Goal: Task Accomplishment & Management: Use online tool/utility

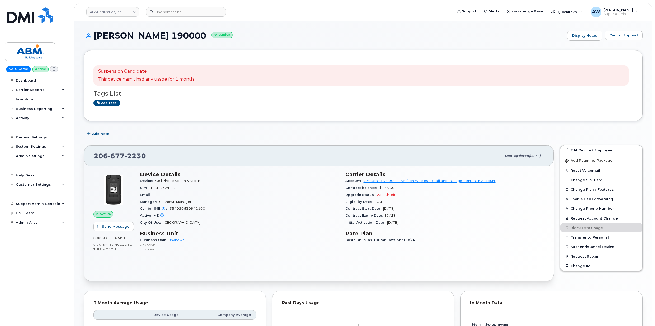
scroll to position [162, 0]
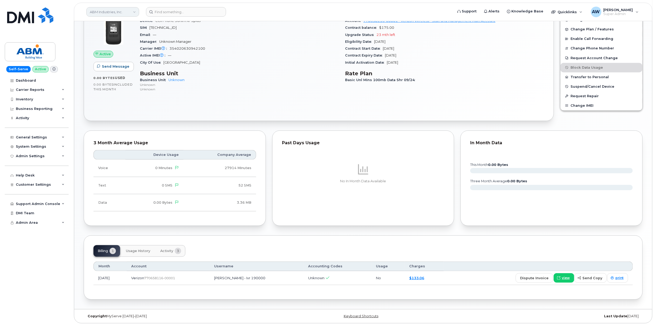
click at [118, 11] on link "ABM Industries, Inc." at bounding box center [112, 12] width 53 height 10
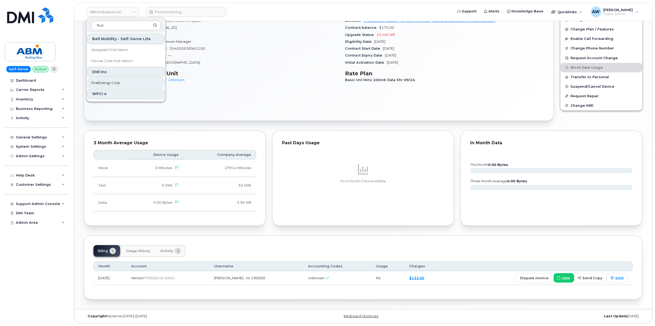
type input "first"
click at [130, 83] on link "FirstEnergy Corp" at bounding box center [126, 83] width 78 height 11
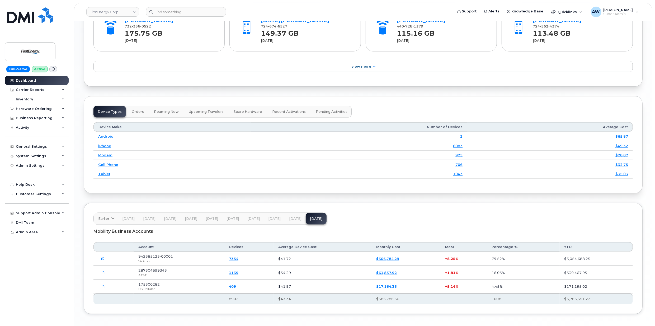
scroll to position [654, 0]
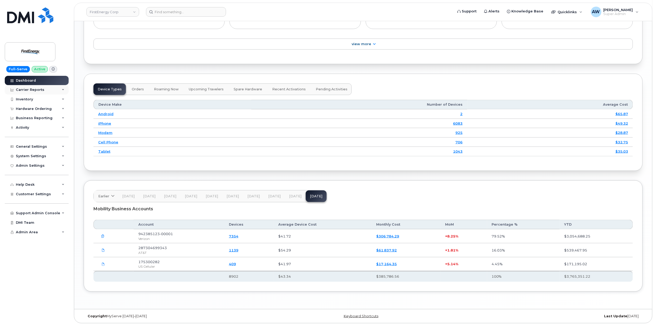
click at [49, 93] on div "Carrier Reports" at bounding box center [37, 90] width 64 height 10
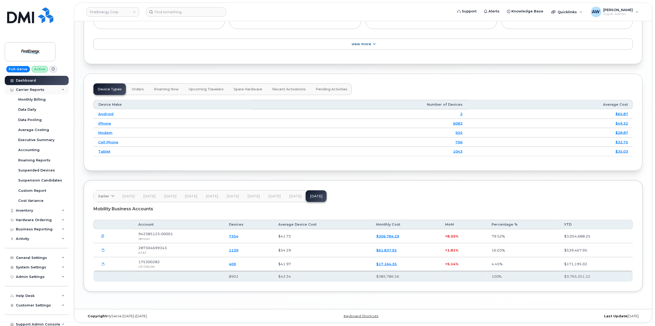
click at [49, 93] on div "Carrier Reports" at bounding box center [37, 90] width 64 height 10
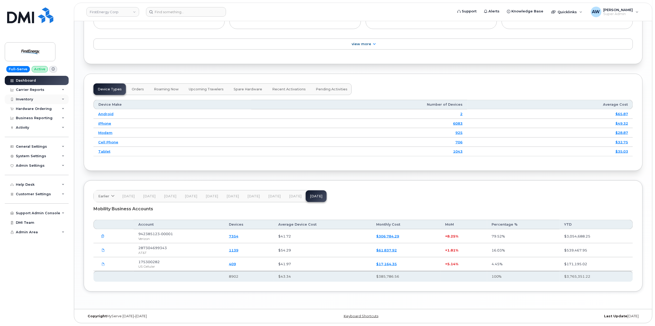
click at [47, 100] on div "Inventory" at bounding box center [37, 100] width 64 height 10
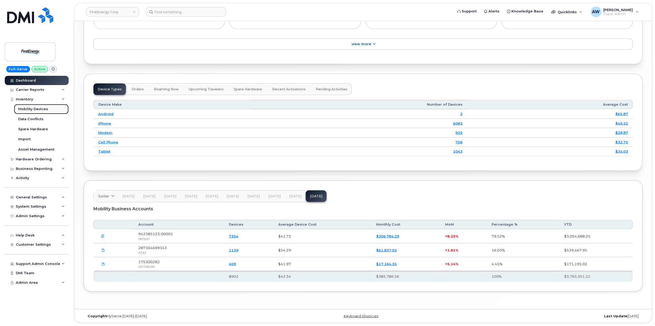
click at [49, 108] on link "Mobility Devices" at bounding box center [41, 109] width 55 height 10
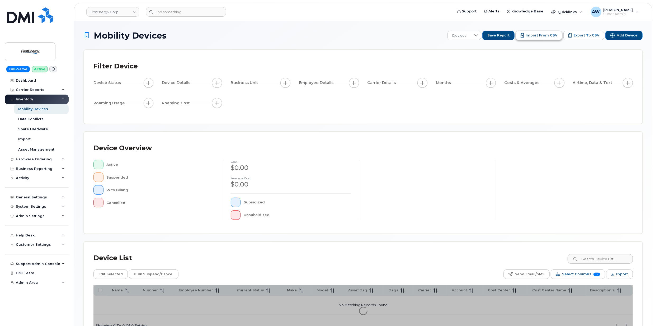
click at [541, 36] on span "Import from CSV" at bounding box center [542, 35] width 32 height 5
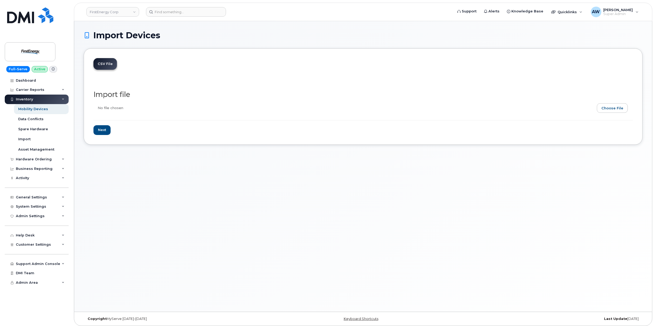
type input "C:\fakepath\FE US Cellular Inventory 10.2025.xlsx"
click at [107, 129] on input "Next" at bounding box center [102, 130] width 17 height 10
type input "Loading..."
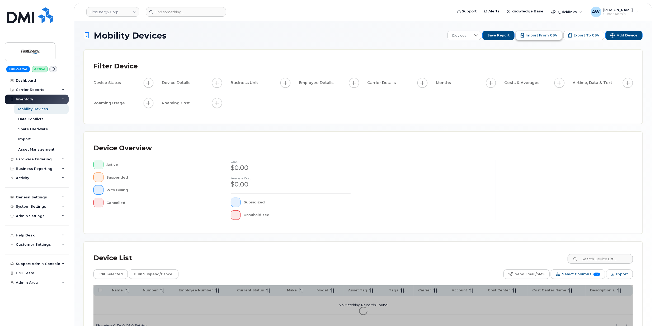
click at [532, 35] on span "Import from CSV" at bounding box center [542, 35] width 32 height 5
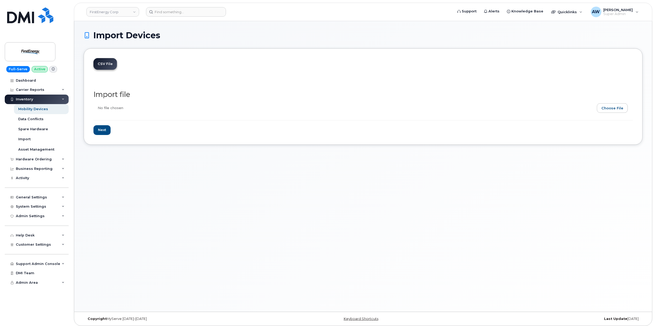
type input "C:\fakepath\FE US Cellular Inventory 10.2025.csv"
click at [106, 129] on input "Next" at bounding box center [102, 130] width 17 height 10
type input "Loading..."
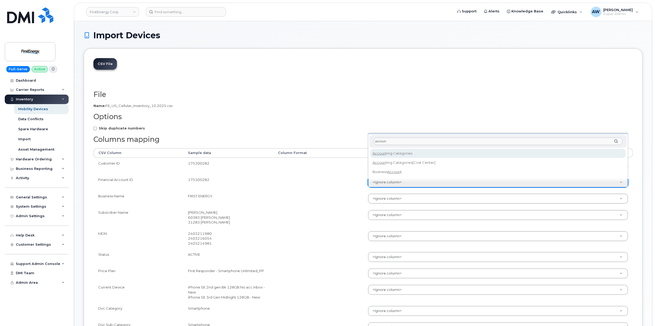
type input "account"
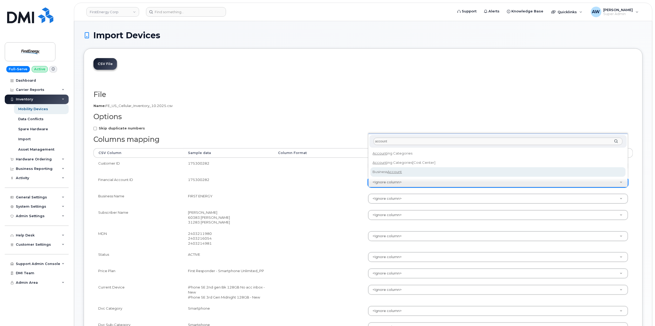
select select "business_account_id"
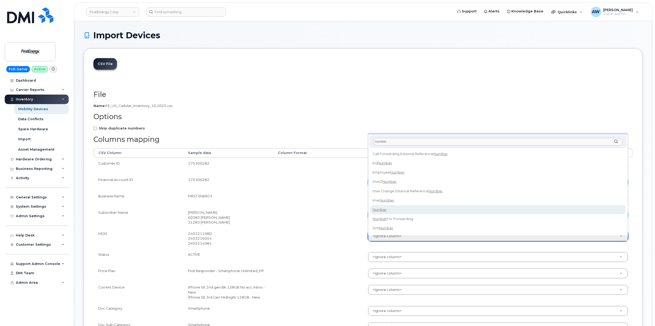
type input "number"
select select "number"
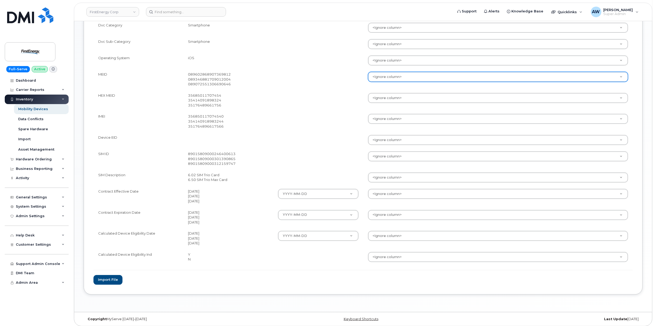
scroll to position [289, 0]
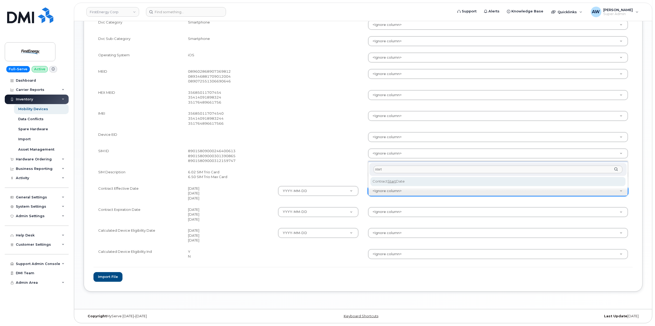
type input "start"
select select "contract_start_date"
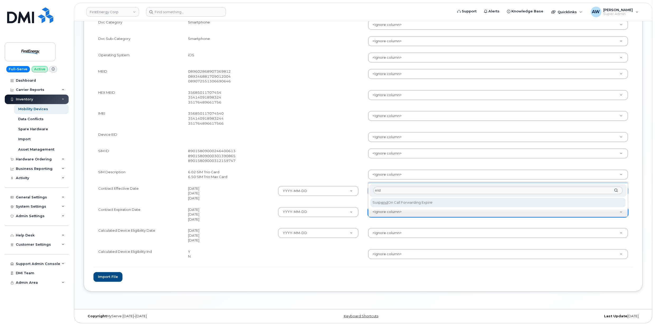
type input "end"
select select "suspend_on_call_forwarding_expire"
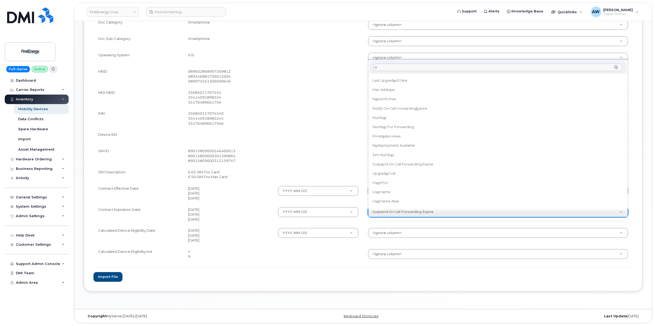
scroll to position [0, 0]
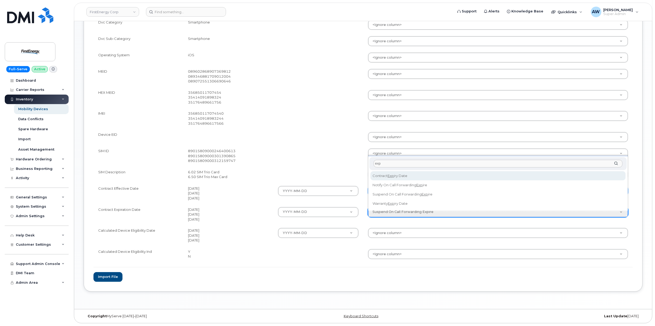
type input "exp"
select select "contract_expiry_date"
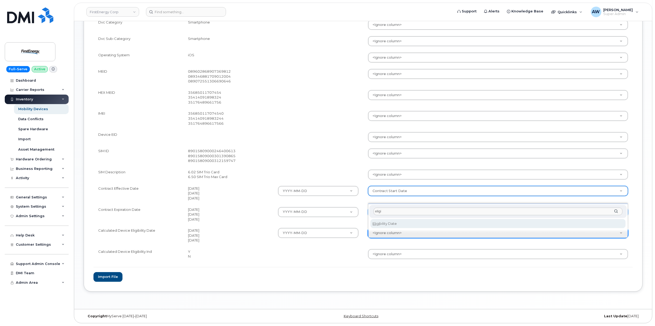
type input "eligi"
select select "eligibility_date"
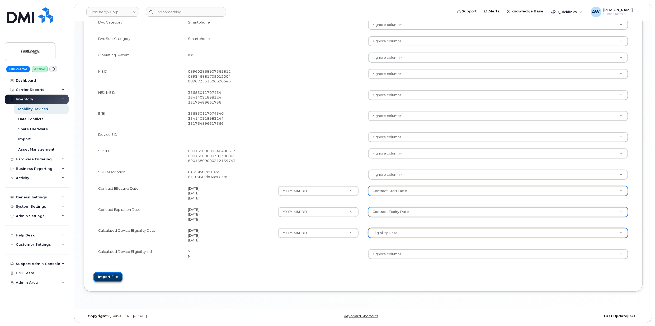
click at [107, 274] on button "Import file" at bounding box center [108, 277] width 29 height 10
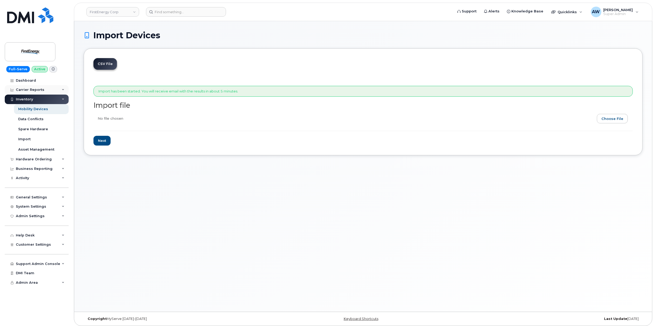
click at [63, 89] on icon at bounding box center [63, 90] width 3 height 3
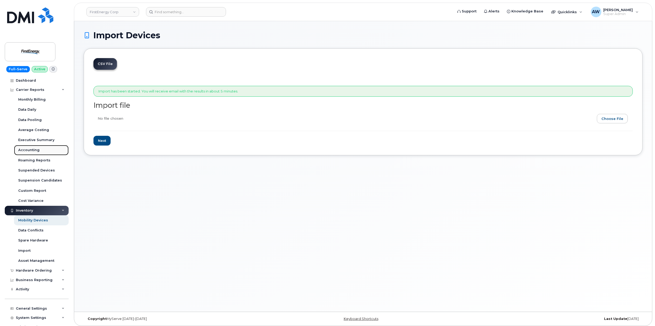
click at [42, 148] on link "Accounting" at bounding box center [41, 150] width 55 height 10
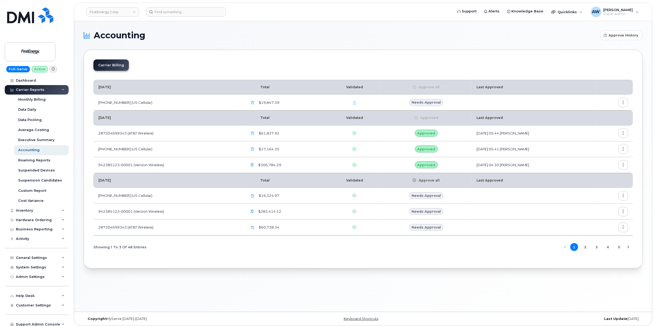
click at [354, 101] on link "7" at bounding box center [355, 102] width 2 height 4
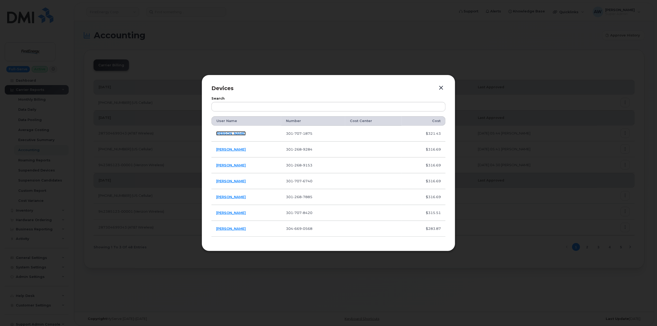
click at [220, 133] on link "[PERSON_NAME]" at bounding box center [231, 133] width 30 height 4
click at [235, 149] on link "[PERSON_NAME]" at bounding box center [231, 149] width 30 height 4
click at [223, 164] on link "[PERSON_NAME]" at bounding box center [231, 165] width 30 height 4
click at [230, 198] on link "[PERSON_NAME]" at bounding box center [231, 197] width 30 height 4
click at [231, 198] on link "[PERSON_NAME]" at bounding box center [231, 197] width 30 height 4
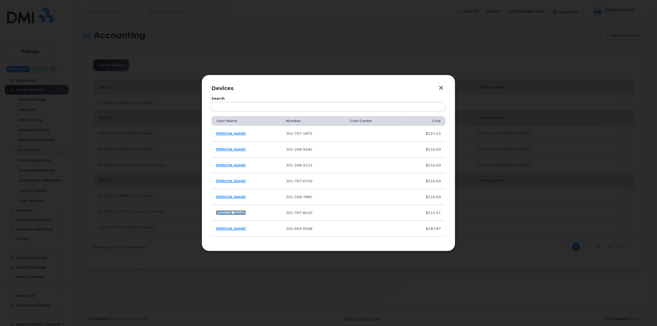
click at [230, 213] on link "[PERSON_NAME]" at bounding box center [231, 213] width 30 height 4
click at [233, 230] on link "Nick Bowers" at bounding box center [231, 228] width 30 height 4
click at [438, 85] on button "button" at bounding box center [441, 87] width 8 height 7
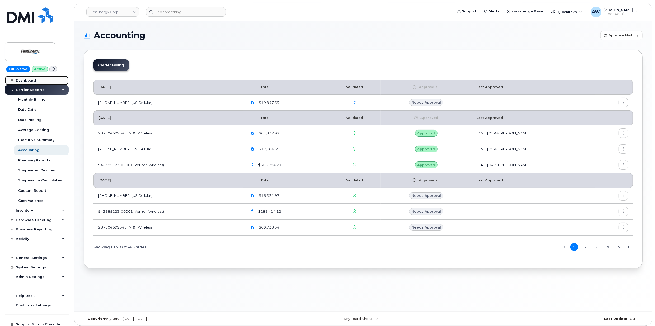
click at [27, 81] on div "Dashboard" at bounding box center [26, 80] width 20 height 4
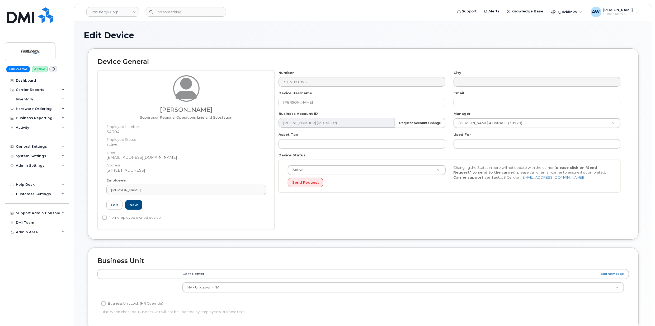
click at [257, 85] on div "[PERSON_NAME] Supervisor Regional Operations Line and Substation Employee Numbe…" at bounding box center [363, 150] width 532 height 160
click at [144, 190] on div "[PERSON_NAME]" at bounding box center [186, 190] width 151 height 5
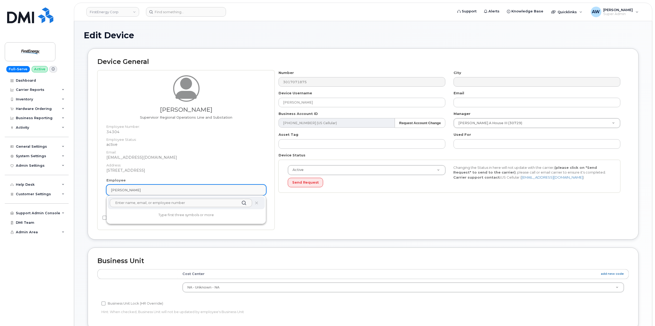
click at [144, 190] on div "[PERSON_NAME]" at bounding box center [186, 190] width 151 height 5
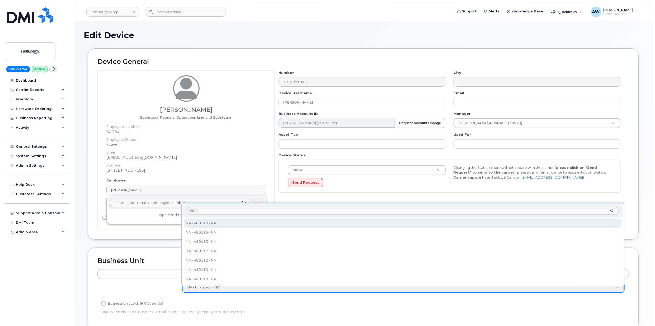
type input "480110"
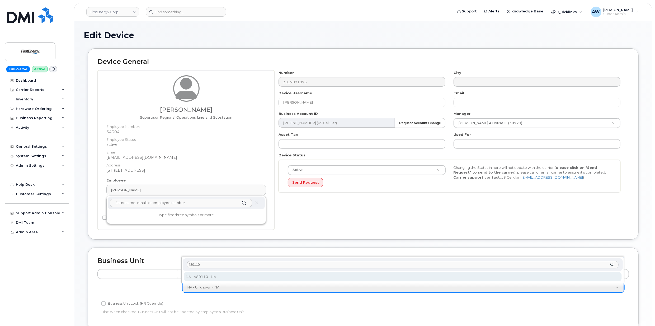
type input "29510824"
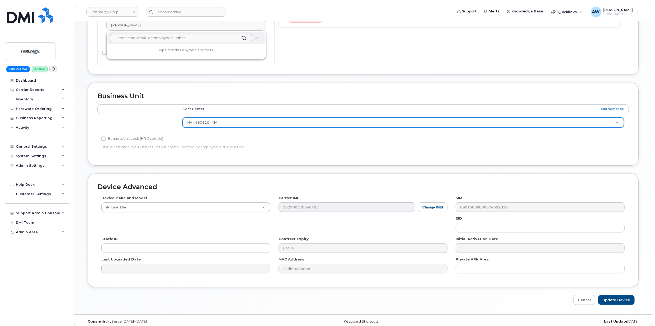
scroll to position [171, 0]
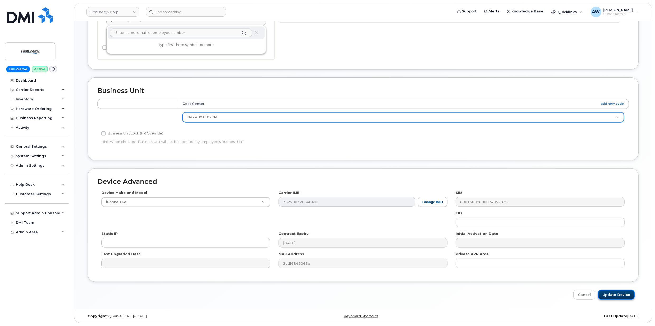
click at [629, 292] on input "Update Device" at bounding box center [616, 295] width 37 height 10
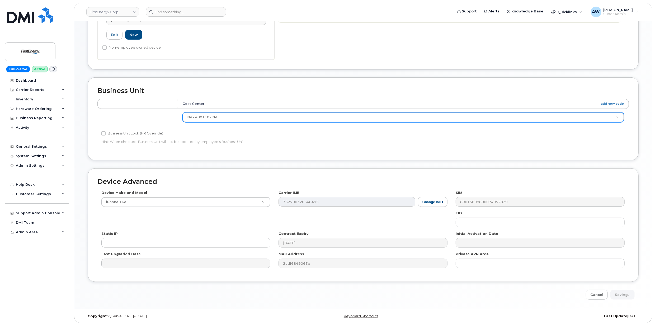
type input "Saving..."
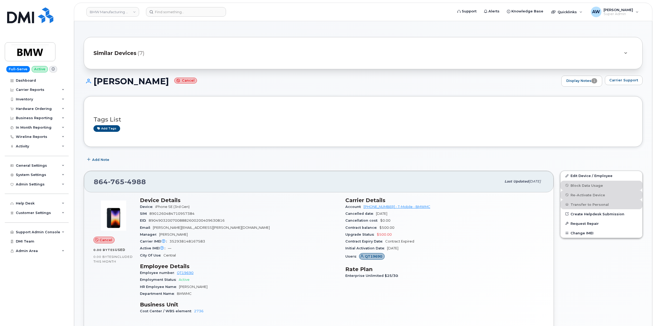
scroll to position [309, 0]
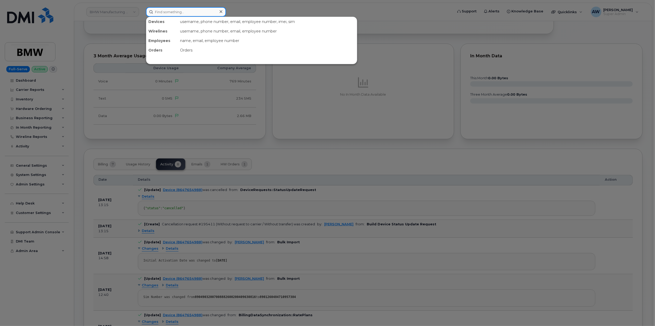
click at [177, 16] on input at bounding box center [186, 12] width 80 height 10
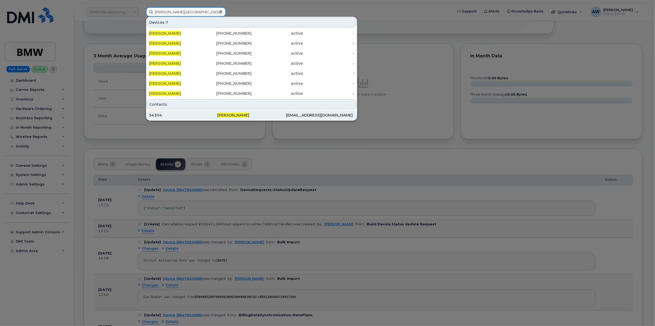
type input "albert w twigg"
click at [199, 115] on div "34304" at bounding box center [183, 115] width 68 height 5
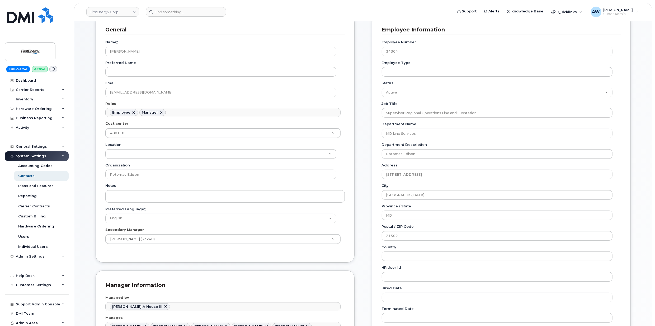
scroll to position [70, 0]
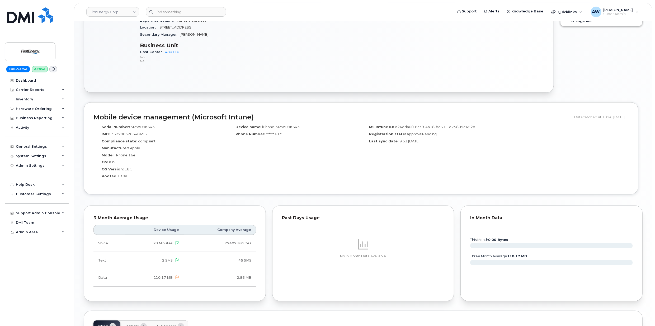
scroll to position [376, 0]
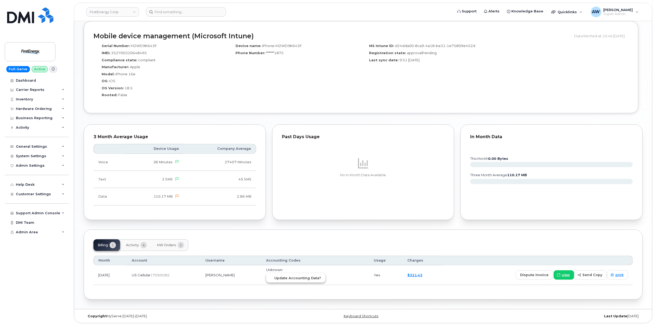
click at [305, 279] on span "Update Accounting Data?" at bounding box center [298, 278] width 47 height 5
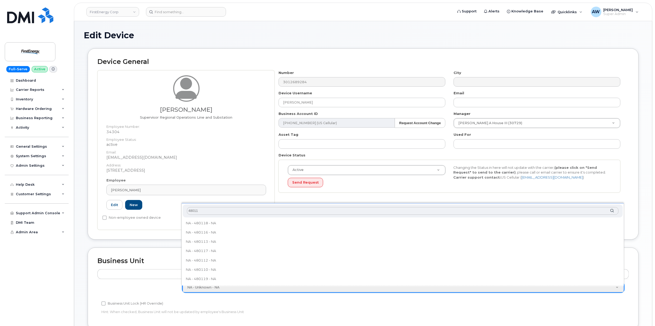
type input "480110"
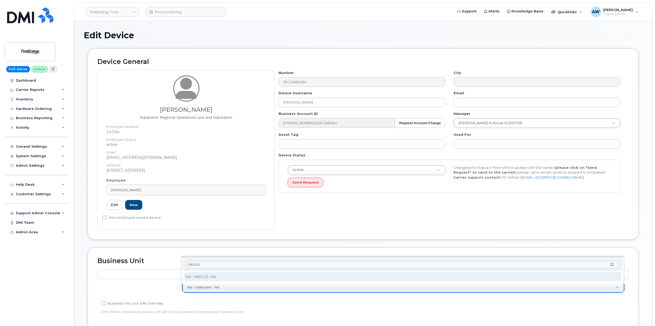
type input "29510824"
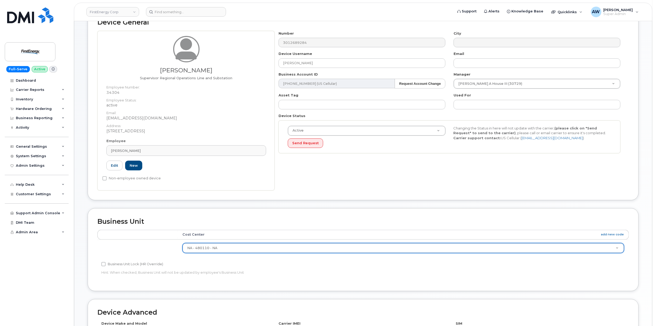
scroll to position [171, 0]
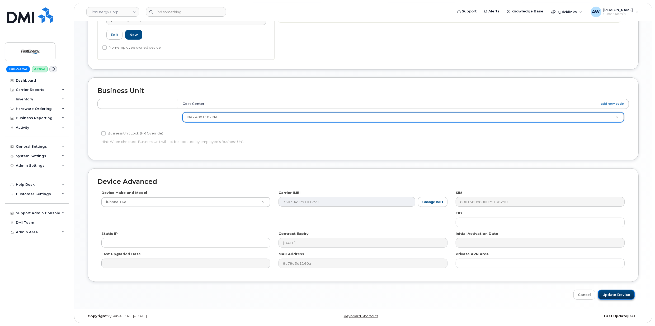
click at [610, 294] on input "Update Device" at bounding box center [616, 295] width 37 height 10
type input "Saving..."
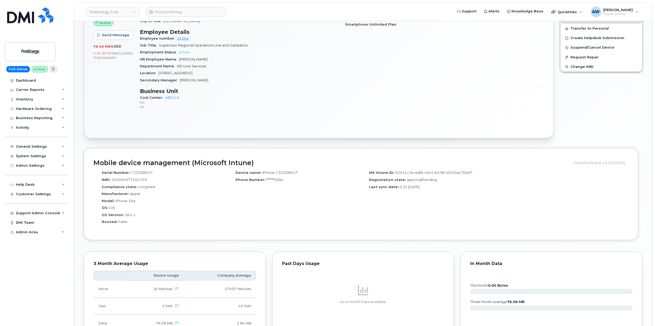
scroll to position [376, 0]
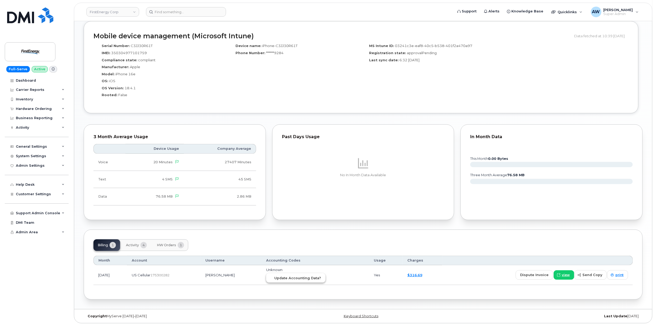
click at [314, 280] on span "Update Accounting Data?" at bounding box center [298, 278] width 47 height 5
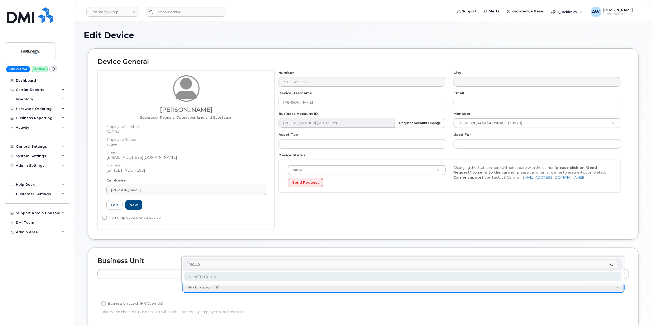
type input "480110"
type input "29510824"
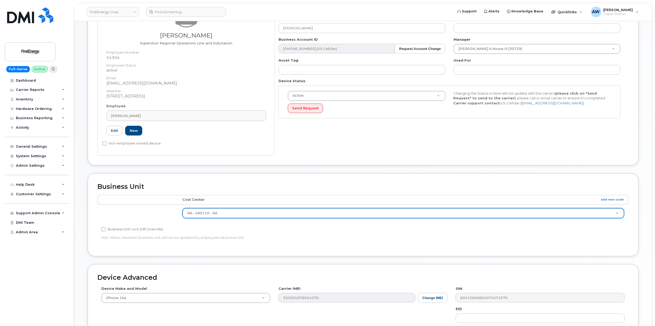
scroll to position [171, 0]
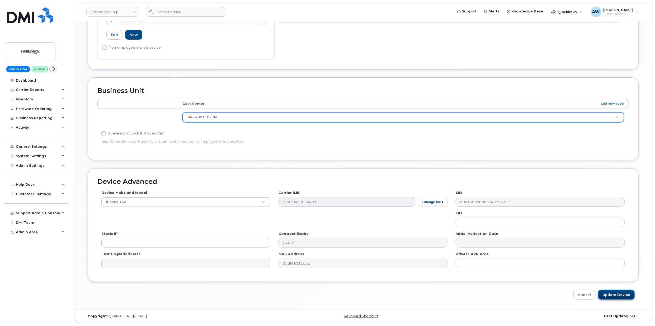
click at [621, 296] on input "Update Device" at bounding box center [616, 295] width 37 height 10
type input "Saving..."
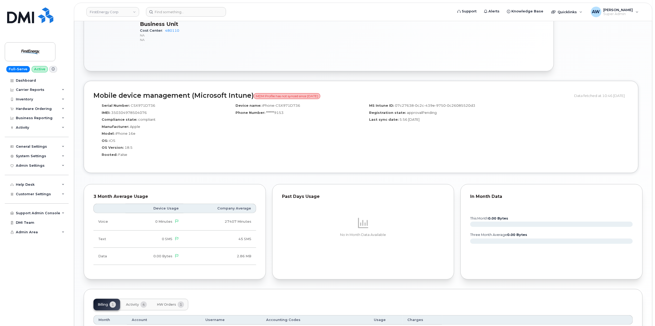
scroll to position [401, 0]
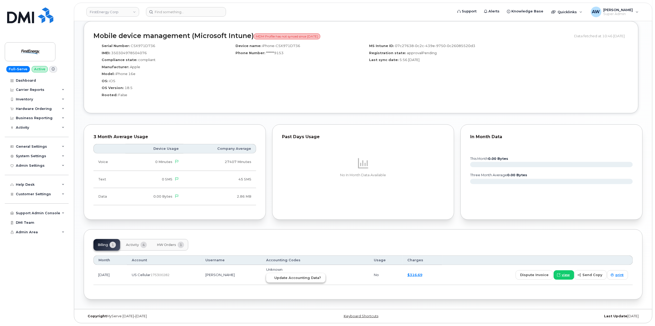
click at [317, 278] on span "Update Accounting Data?" at bounding box center [298, 277] width 47 height 5
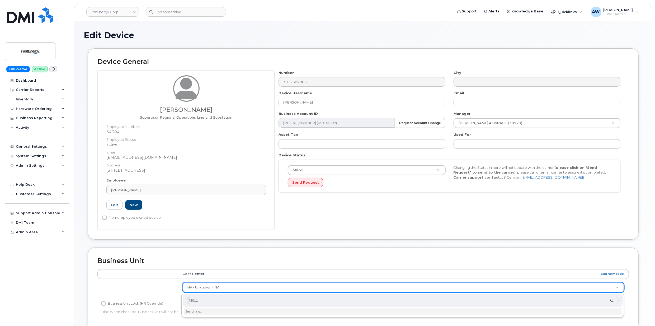
type input "480110"
type input "29510824"
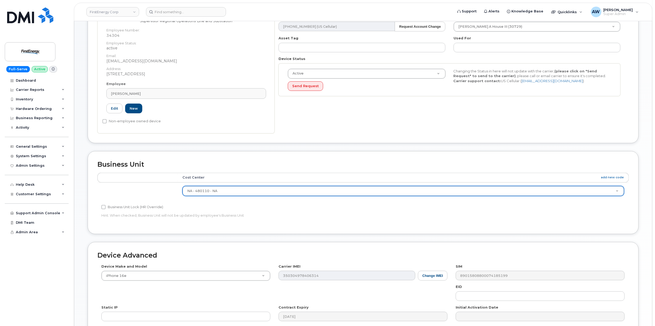
scroll to position [171, 0]
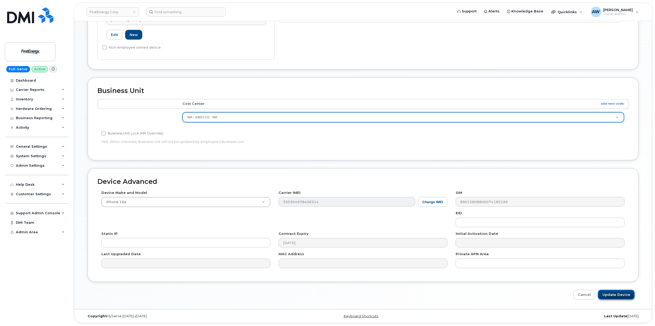
click at [615, 298] on input "Update Device" at bounding box center [616, 295] width 37 height 10
type input "Saving..."
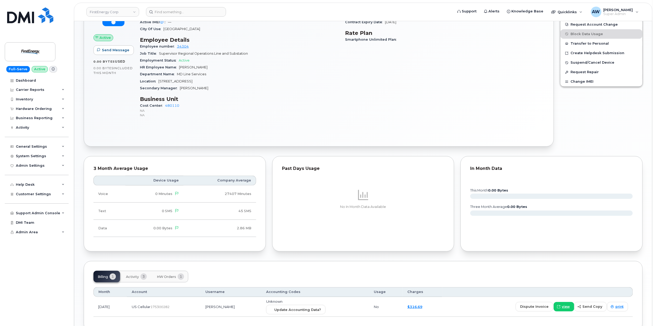
scroll to position [290, 0]
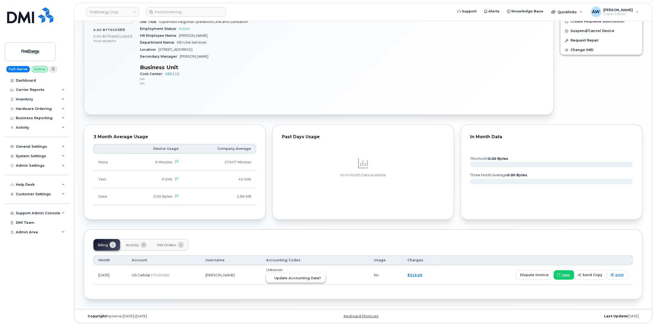
click at [307, 278] on span "Update Accounting Data?" at bounding box center [298, 278] width 47 height 5
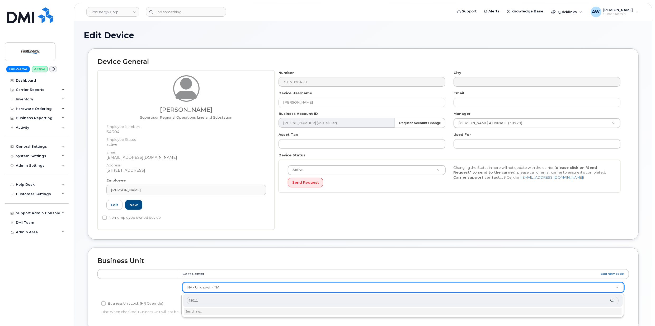
type input "480110"
type input "29510824"
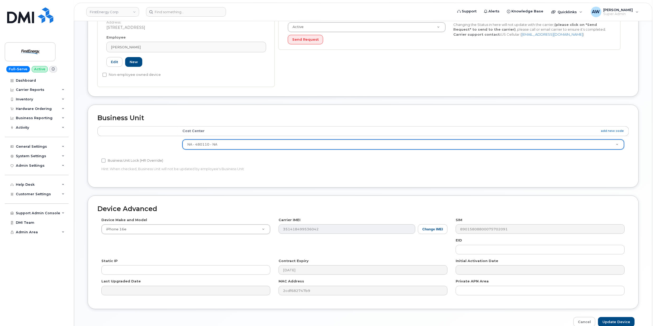
scroll to position [171, 0]
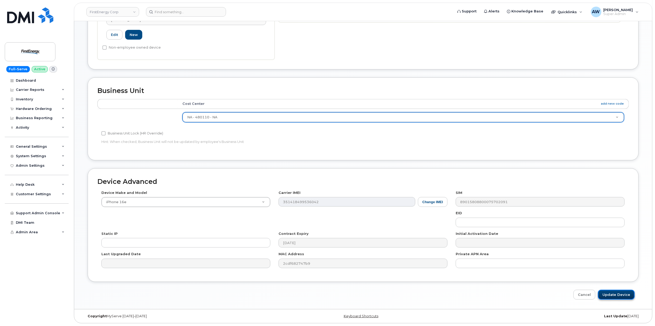
click at [624, 298] on input "Update Device" at bounding box center [616, 295] width 37 height 10
type input "Saving..."
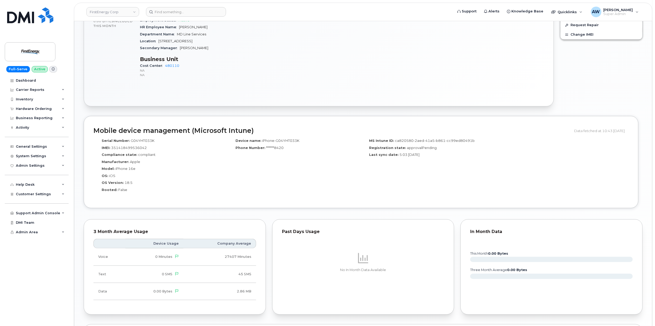
scroll to position [401, 0]
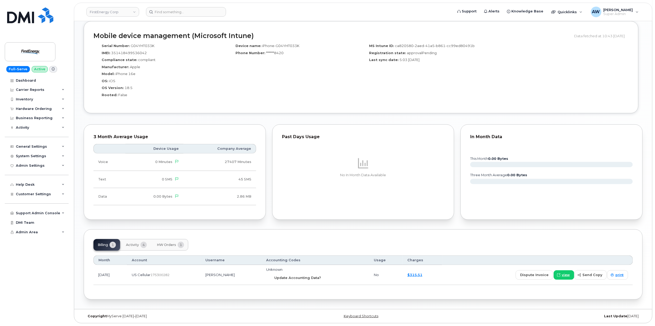
click at [312, 274] on button "Update Accounting Data?" at bounding box center [295, 278] width 59 height 10
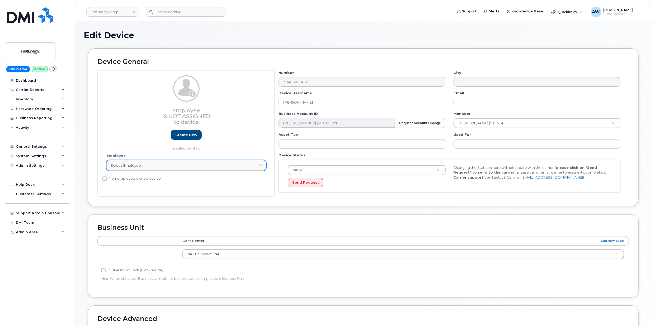
click at [200, 168] on div "Select employee" at bounding box center [186, 165] width 151 height 5
type input "n"
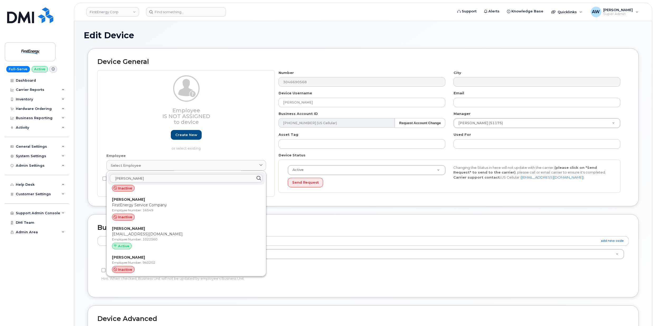
scroll to position [423, 0]
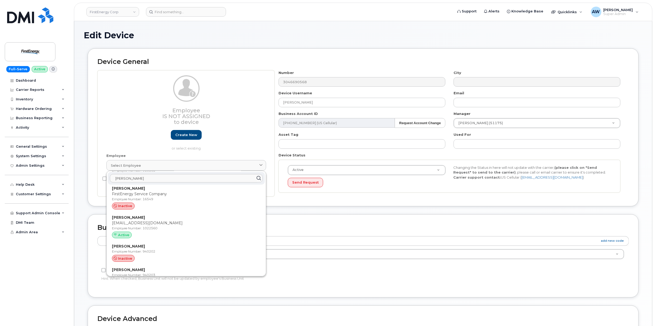
type input "[PERSON_NAME]"
click at [198, 228] on p "Employee Number: 1022560" at bounding box center [186, 228] width 149 height 5
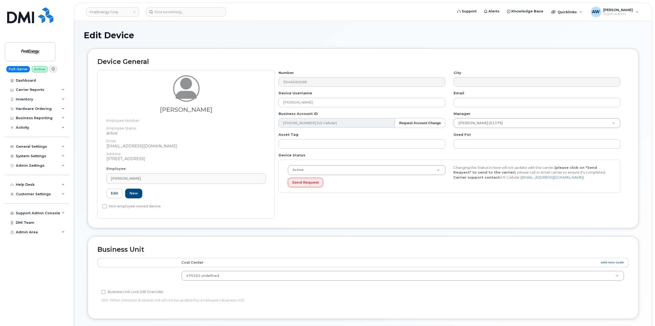
type input "1022560"
type input "[PERSON_NAME]"
type input "[EMAIL_ADDRESS][DOMAIN_NAME]"
type input "29510797"
click at [273, 87] on div "Nicholas T Bowers Employee Number: Employee Status: active Email: nickbowers101…" at bounding box center [363, 144] width 532 height 148
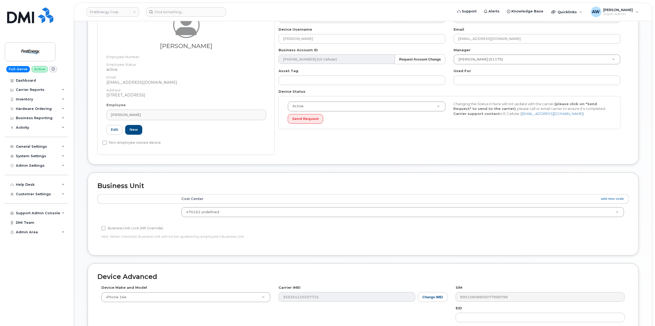
scroll to position [160, 0]
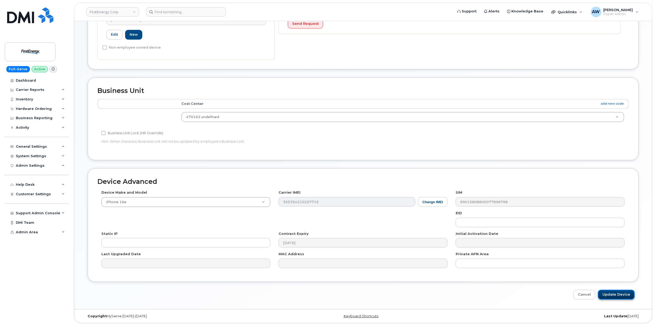
click at [613, 296] on input "Update Device" at bounding box center [616, 295] width 37 height 10
type input "Saving..."
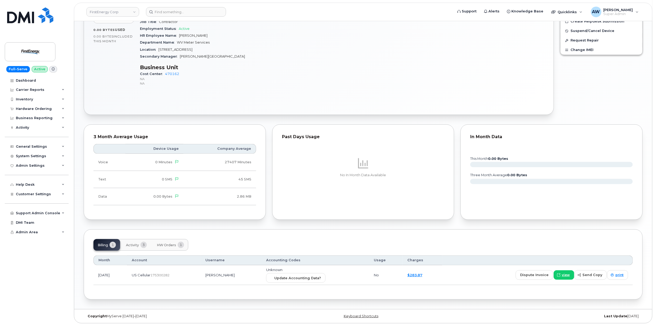
scroll to position [245, 0]
click at [311, 278] on span "Update Accounting Data?" at bounding box center [298, 278] width 47 height 5
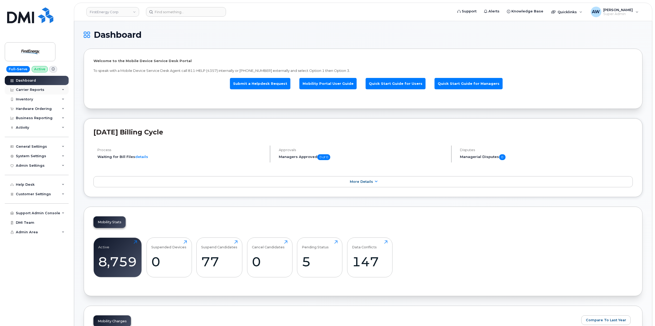
click at [57, 90] on div "Carrier Reports" at bounding box center [37, 90] width 64 height 10
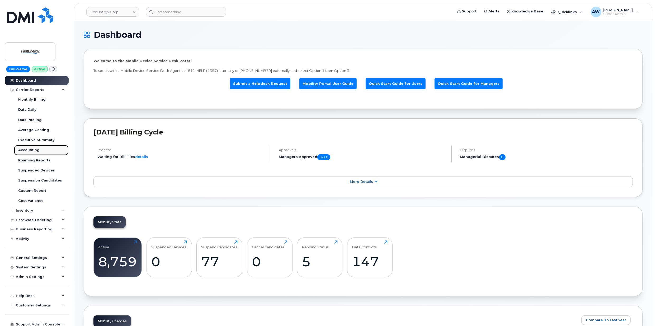
click at [46, 146] on link "Accounting" at bounding box center [41, 150] width 55 height 10
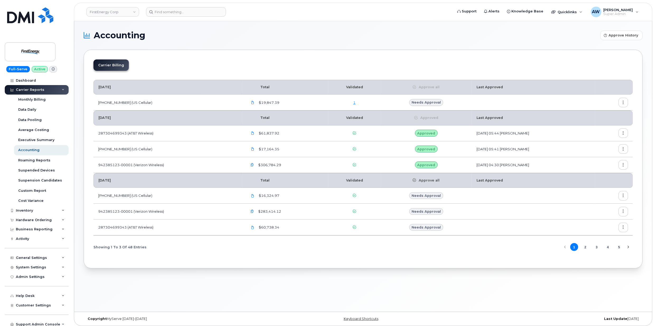
click at [354, 104] on link "1" at bounding box center [355, 102] width 2 height 4
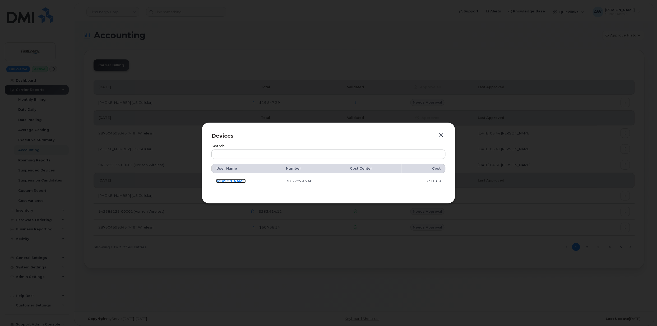
click at [224, 181] on link "Albert W Twigg" at bounding box center [231, 181] width 30 height 4
click at [441, 135] on button "button" at bounding box center [441, 135] width 8 height 7
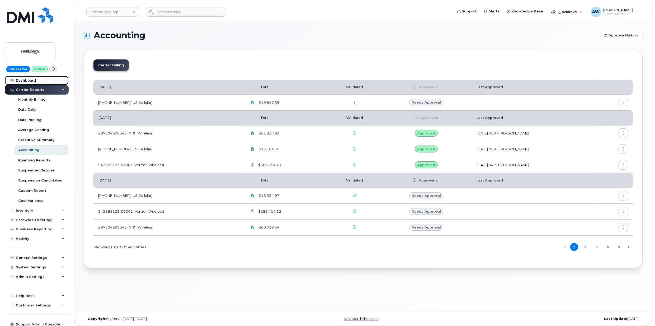
click at [37, 81] on link "Dashboard" at bounding box center [37, 81] width 64 height 10
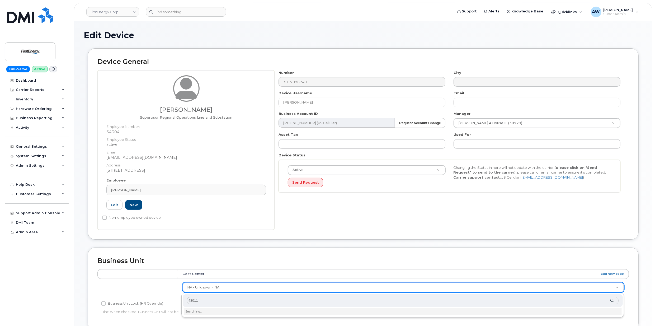
type input "480110"
type input "29510824"
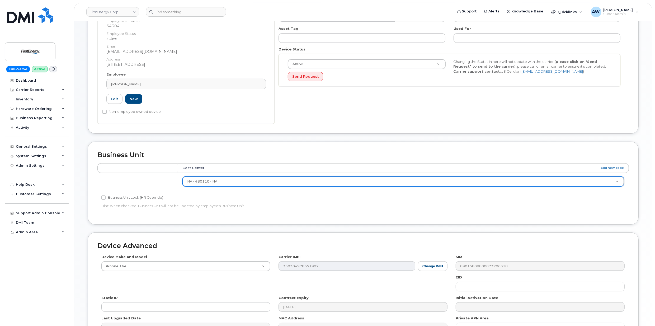
scroll to position [171, 0]
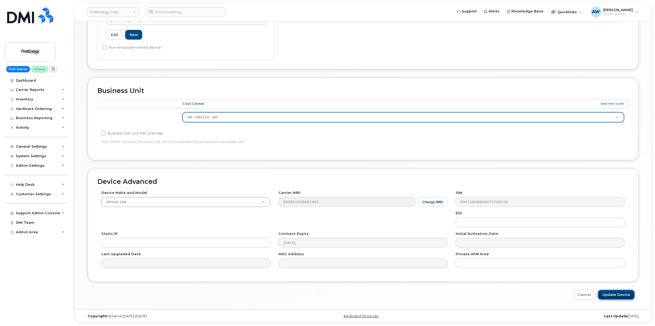
click at [622, 292] on input "Update Device" at bounding box center [616, 295] width 37 height 10
type input "Saving..."
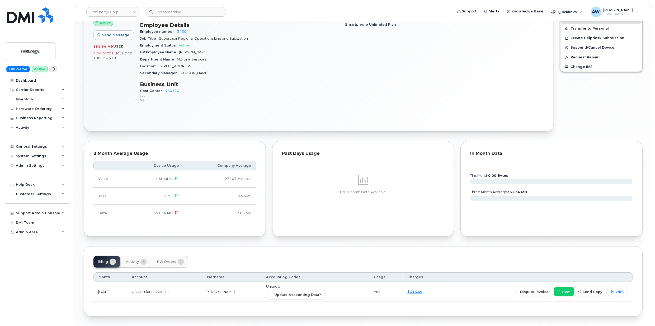
scroll to position [266, 0]
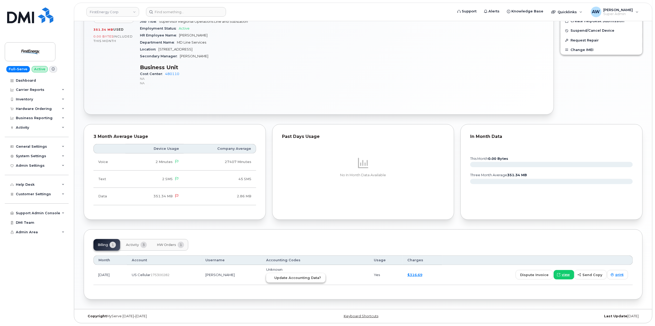
click at [312, 275] on button "Update Accounting Data?" at bounding box center [295, 278] width 59 height 10
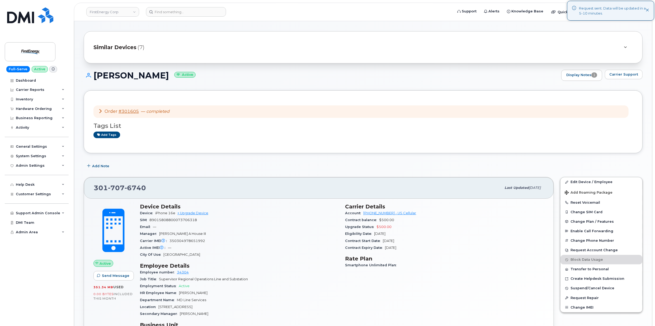
scroll to position [0, 0]
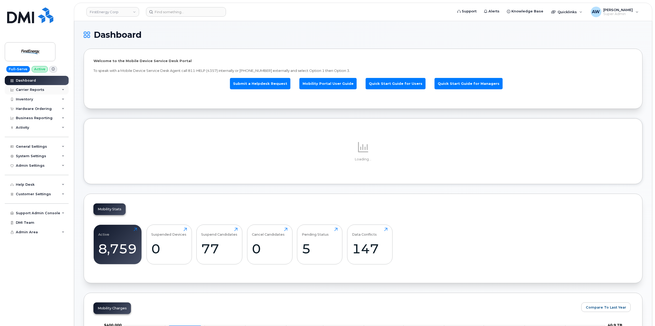
click at [37, 89] on div "Carrier Reports" at bounding box center [30, 90] width 29 height 4
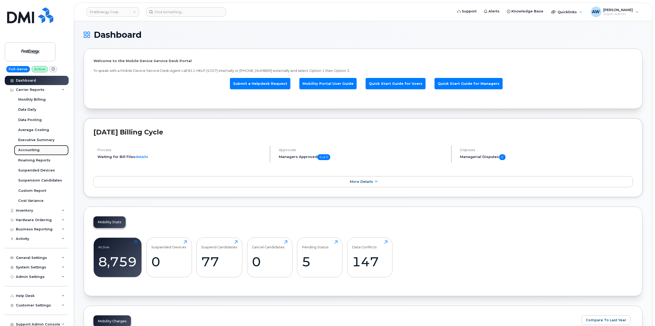
click at [40, 149] on link "Accounting" at bounding box center [41, 150] width 55 height 10
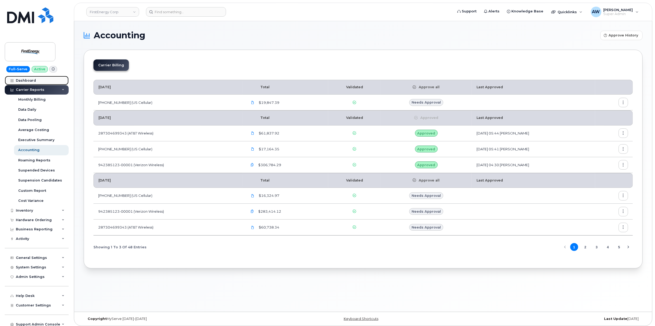
click at [21, 80] on div "Dashboard" at bounding box center [26, 80] width 20 height 4
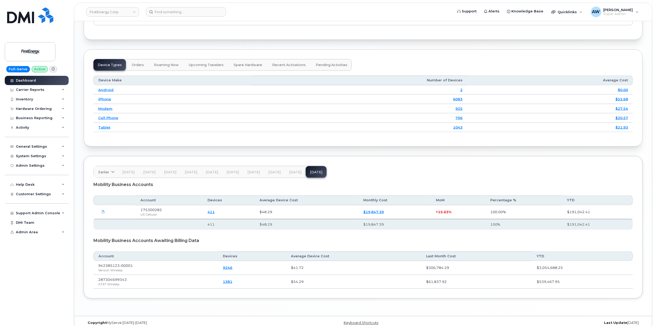
scroll to position [686, 0]
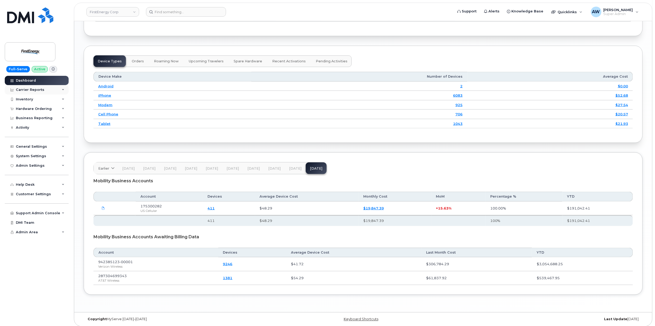
click at [57, 91] on div "Carrier Reports" at bounding box center [37, 90] width 64 height 10
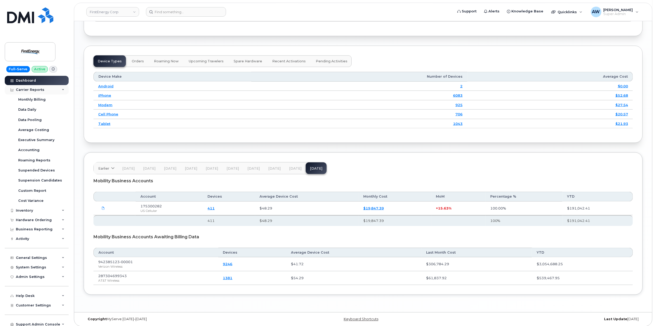
click at [57, 91] on div "Carrier Reports" at bounding box center [37, 90] width 64 height 10
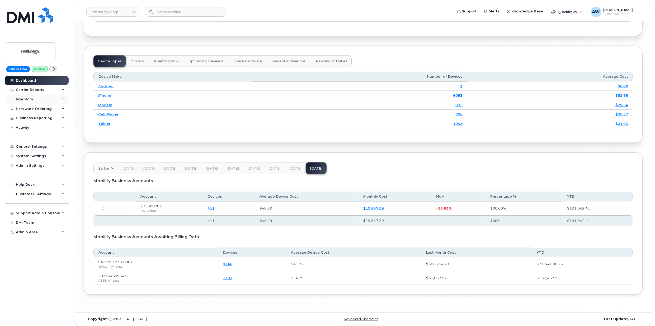
click at [56, 97] on div "Inventory" at bounding box center [37, 100] width 64 height 10
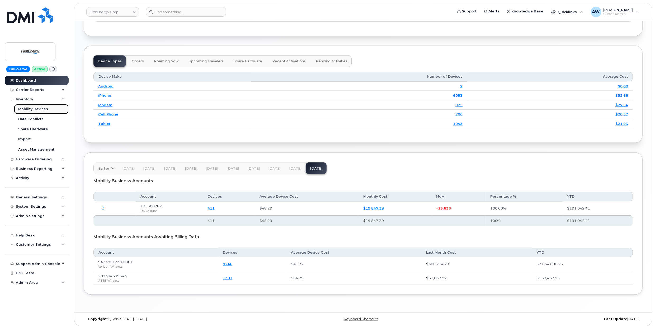
click at [54, 106] on link "Mobility Devices" at bounding box center [41, 109] width 55 height 10
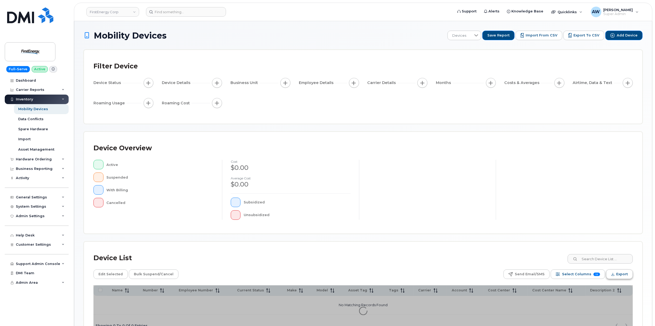
click at [625, 278] on span "Export" at bounding box center [623, 274] width 12 height 8
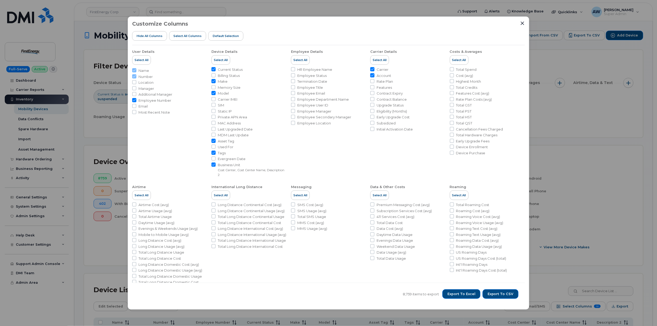
click at [237, 75] on span "Billing Status" at bounding box center [229, 75] width 22 height 5
click at [216, 75] on input "Billing Status" at bounding box center [213, 75] width 4 height 4
checkbox input "true"
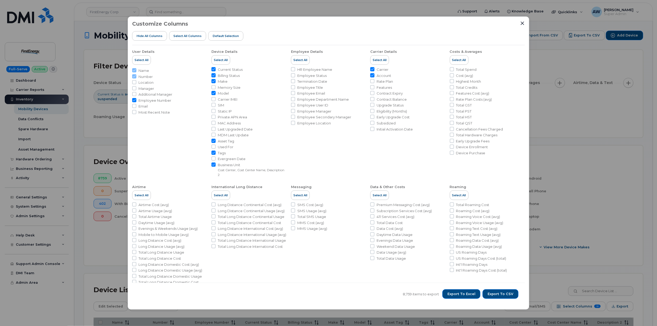
drag, startPoint x: 148, startPoint y: 99, endPoint x: 522, endPoint y: 93, distance: 374.4
click at [148, 99] on span "Employee Number" at bounding box center [154, 100] width 33 height 5
click at [136, 99] on input "Employee Number" at bounding box center [134, 100] width 4 height 4
checkbox input "false"
click at [458, 295] on span "Export to Excel" at bounding box center [461, 294] width 28 height 5
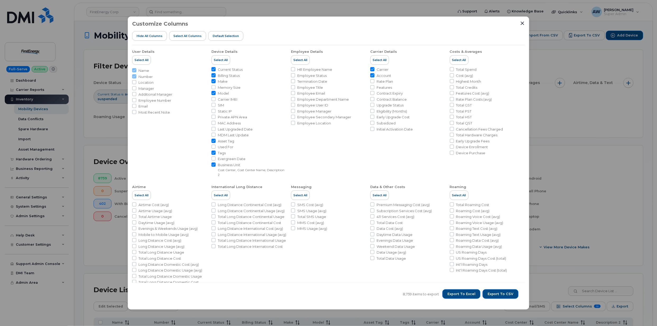
drag, startPoint x: 458, startPoint y: 290, endPoint x: 407, endPoint y: 290, distance: 51.3
click at [407, 290] on div "8,759 items to export Export to Excel Export to CSV" at bounding box center [328, 294] width 393 height 22
drag, startPoint x: 219, startPoint y: 142, endPoint x: 218, endPoint y: 149, distance: 7.5
click at [219, 142] on span "Asset Tag" at bounding box center [226, 141] width 16 height 5
click at [216, 142] on input "Asset Tag" at bounding box center [213, 141] width 4 height 4
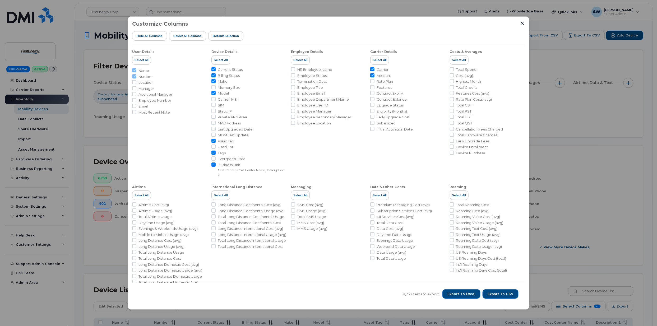
checkbox input "false"
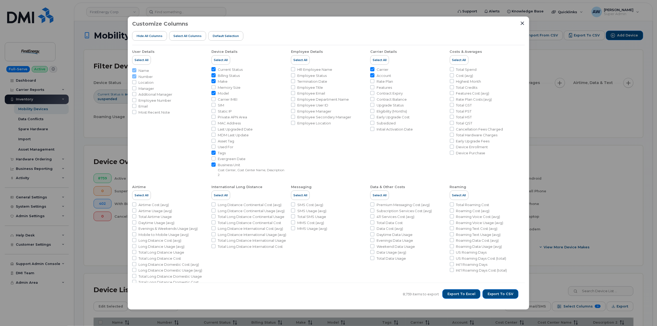
click at [218, 152] on span "Tags" at bounding box center [222, 153] width 8 height 5
click at [216, 152] on input "Tags" at bounding box center [213, 153] width 4 height 4
checkbox input "false"
click at [219, 168] on small "Cost Center, Cost Center Name, Description 2" at bounding box center [251, 172] width 67 height 9
click at [216, 167] on input "Business Unit Cost Center, Cost Center Name, Description 2" at bounding box center [213, 164] width 4 height 4
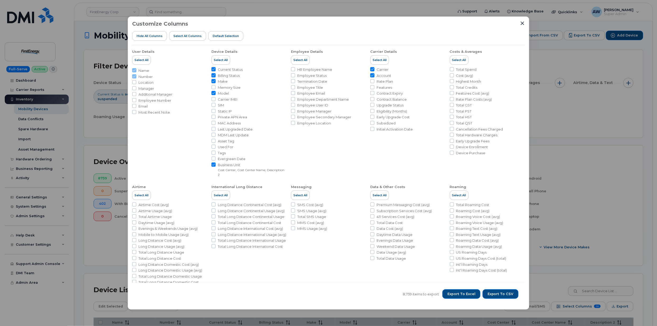
checkbox input "false"
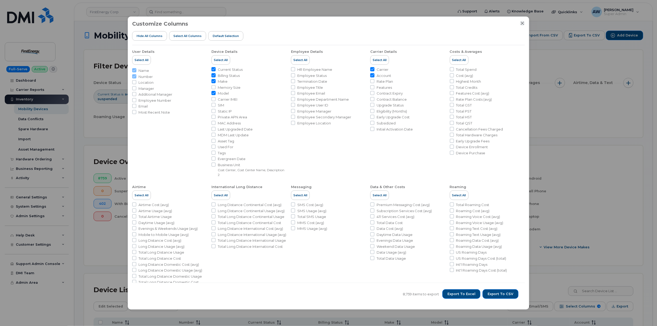
click at [522, 23] on icon "Close" at bounding box center [522, 22] width 3 height 3
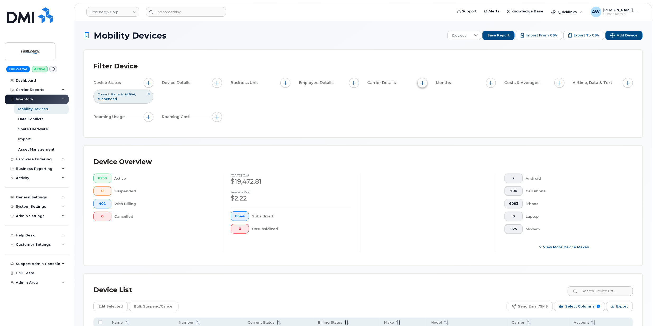
click at [418, 81] on button "button" at bounding box center [423, 83] width 10 height 10
click at [430, 99] on label "Carrier" at bounding box center [435, 98] width 13 height 5
click at [426, 99] on input "Carrier" at bounding box center [424, 99] width 4 height 4
checkbox input "true"
click at [445, 122] on div "empty" at bounding box center [454, 120] width 48 height 9
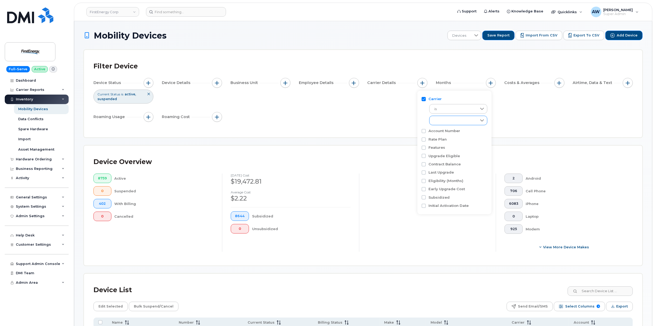
scroll to position [2, 21]
click at [454, 151] on span "US Cellular" at bounding box center [449, 152] width 19 height 5
checkbox input "true"
click at [360, 132] on div "Filter Device Device Status Current Status is active suspended Device Details B…" at bounding box center [363, 93] width 559 height 87
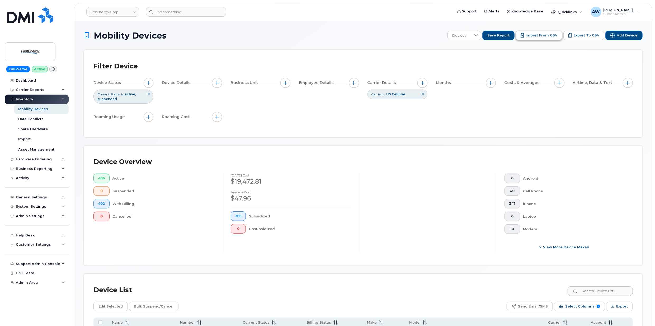
click at [534, 36] on span "Import from CSV" at bounding box center [542, 35] width 32 height 5
click at [622, 310] on span "Export" at bounding box center [623, 307] width 12 height 8
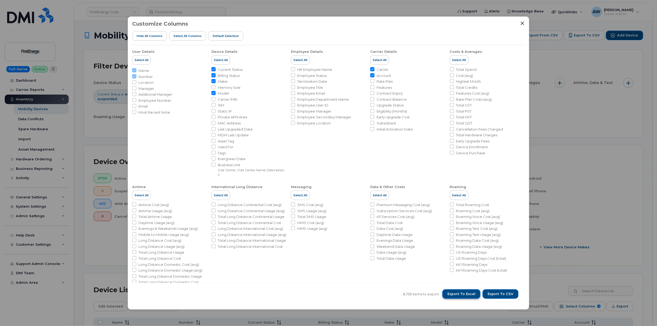
click at [464, 295] on span "Export to Excel" at bounding box center [461, 294] width 28 height 5
click at [77, 91] on div "Customize Columns Hide All Columns Select all Columns Default Selection User De…" at bounding box center [328, 163] width 657 height 326
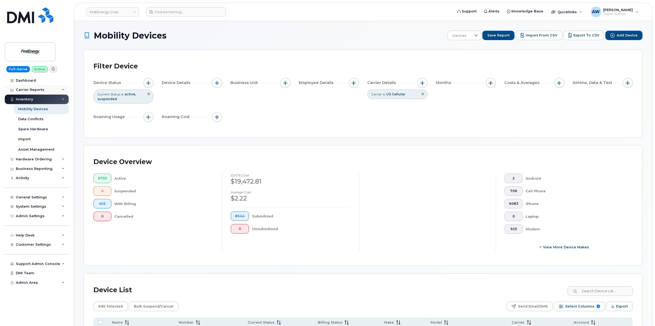
click at [41, 88] on div "Carrier Reports" at bounding box center [30, 90] width 29 height 4
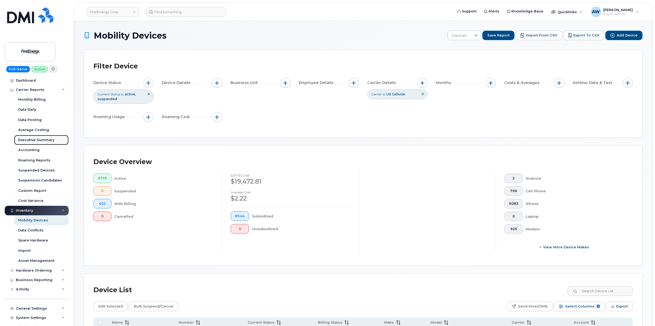
click at [51, 139] on div "Executive Summary" at bounding box center [36, 140] width 36 height 5
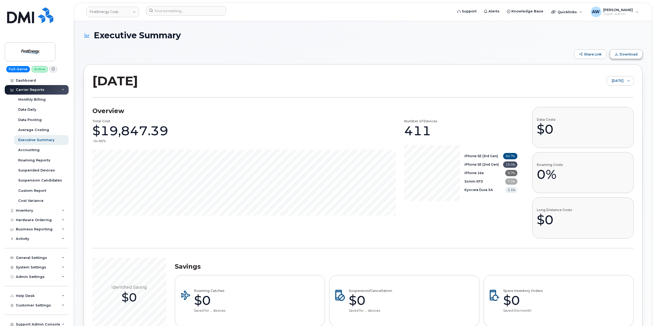
click at [622, 50] on button "Download" at bounding box center [626, 54] width 33 height 10
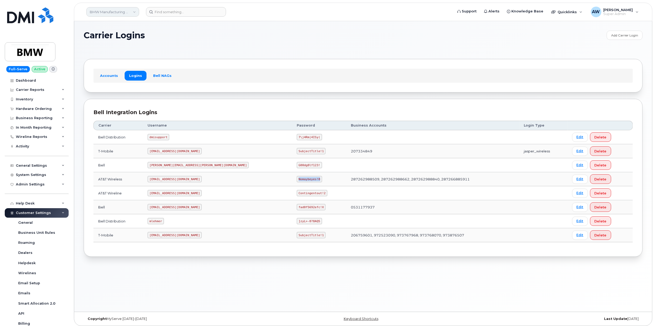
scroll to position [81, 0]
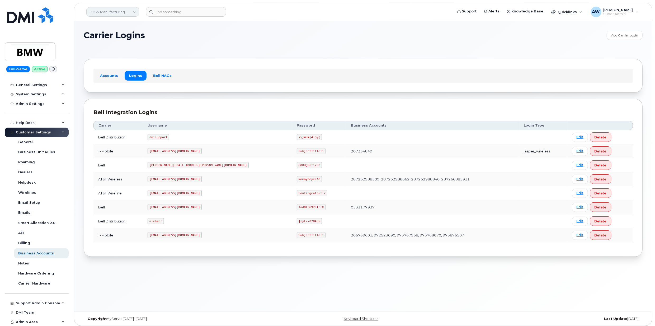
click at [95, 13] on link "BMW Manufacturing Co LLC" at bounding box center [112, 12] width 53 height 10
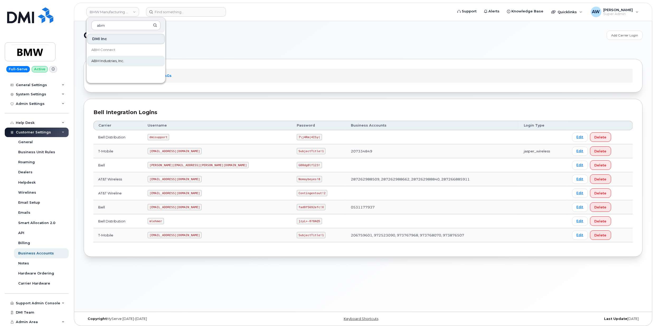
type input "abm"
click at [103, 63] on span "ABM Industries, Inc." at bounding box center [107, 60] width 33 height 5
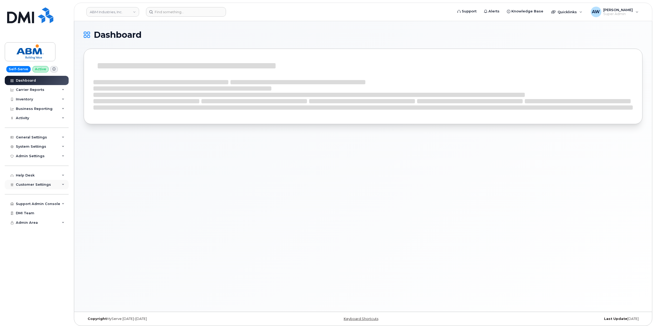
click at [58, 183] on div "Customer Settings" at bounding box center [37, 185] width 64 height 10
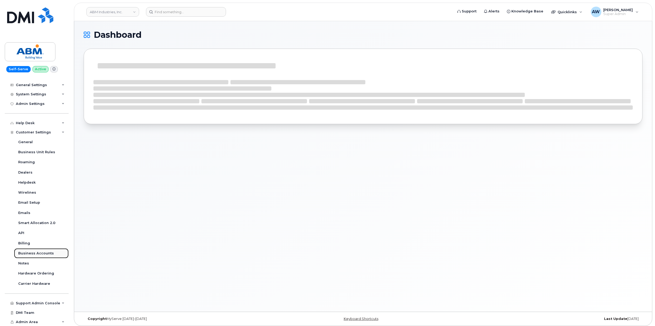
click at [46, 252] on div "Business Accounts" at bounding box center [36, 253] width 36 height 5
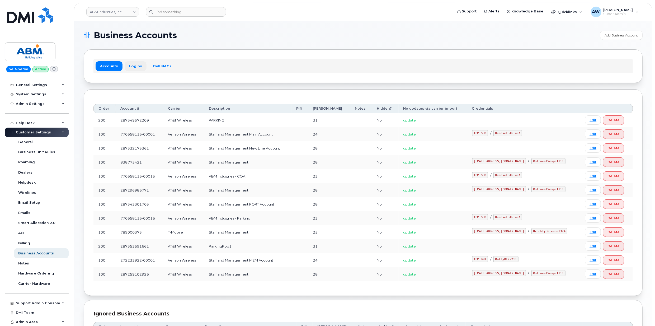
click at [137, 65] on link "Logins" at bounding box center [136, 66] width 22 height 10
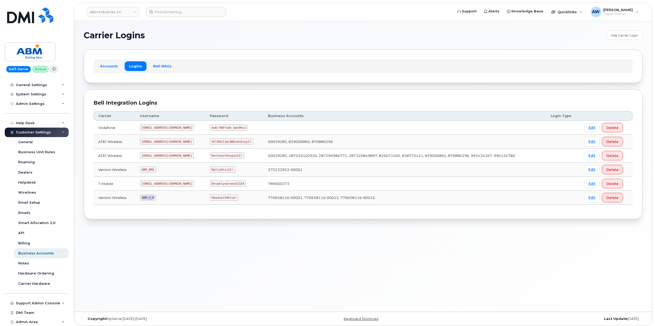
drag, startPoint x: 144, startPoint y: 200, endPoint x: 162, endPoint y: 200, distance: 18.0
click at [162, 200] on td "ABM_S_M" at bounding box center [170, 198] width 70 height 14
copy code "ABM_S_M"
drag, startPoint x: 195, startPoint y: 198, endPoint x: 225, endPoint y: 200, distance: 29.6
click at [225, 200] on td "Headset34blue!" at bounding box center [234, 198] width 58 height 14
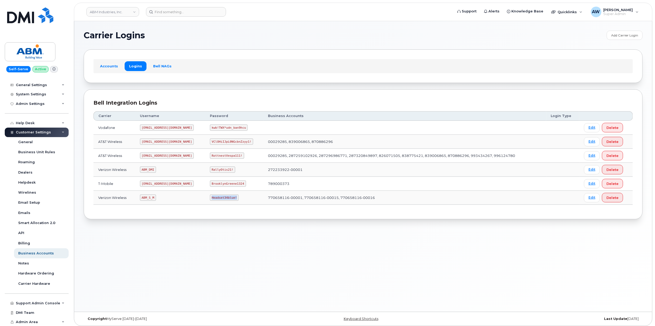
copy code "Headset34blue!"
